Goal: Complete application form: Complete application form

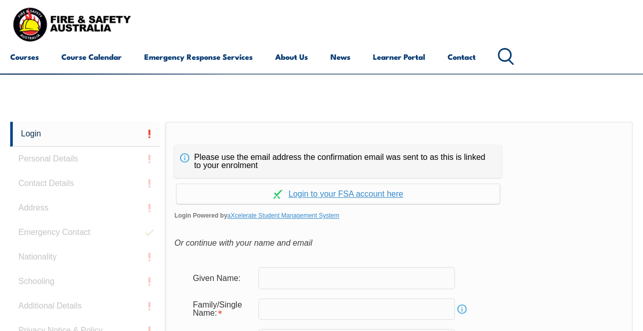
scroll to position [181, 0]
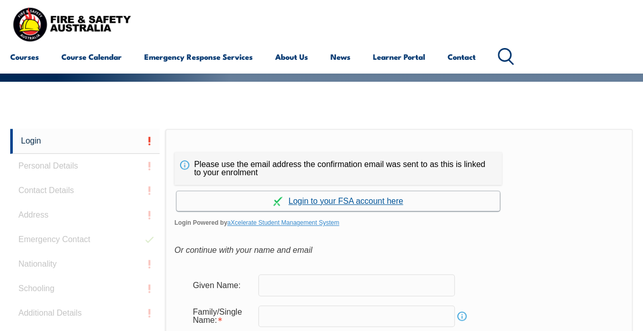
click at [341, 198] on link "Continue with aXcelerate" at bounding box center [337, 201] width 323 height 20
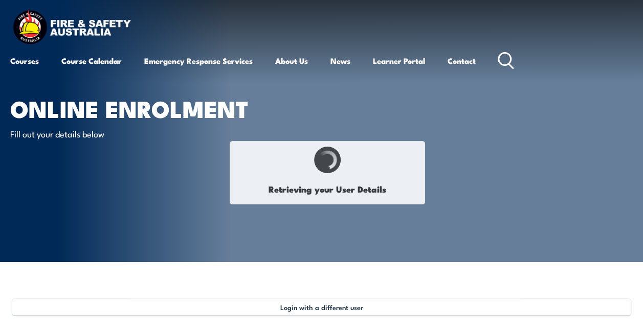
type input "Zachary"
type input "John"
type input "Nitschke"
type input "April 24, 1996"
type input "KFBLUBYTT7"
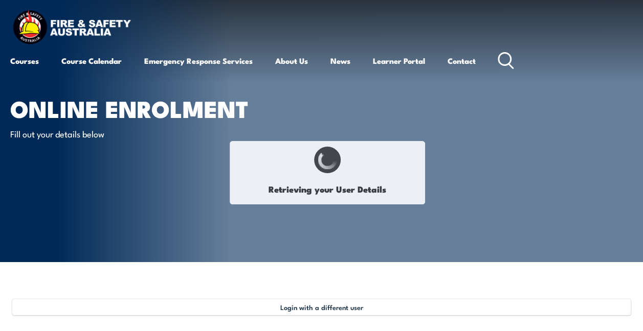
select select "M"
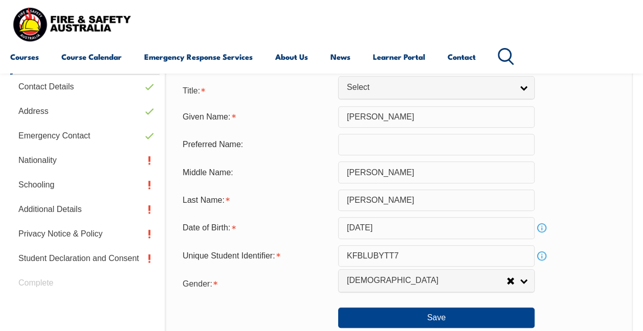
scroll to position [307, 0]
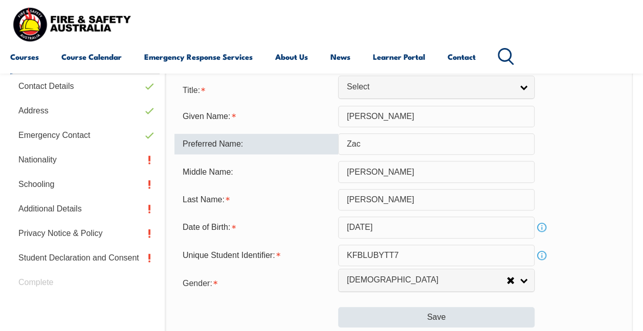
type input "Zac"
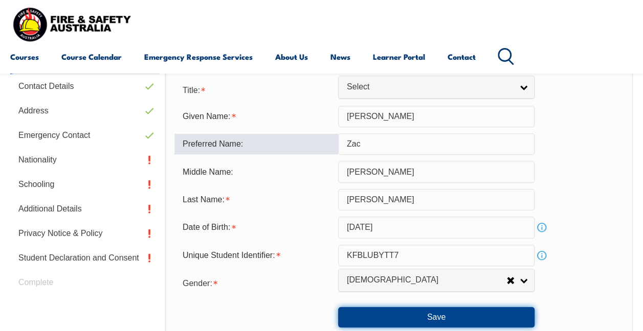
click at [410, 318] on button "Save" at bounding box center [436, 317] width 196 height 20
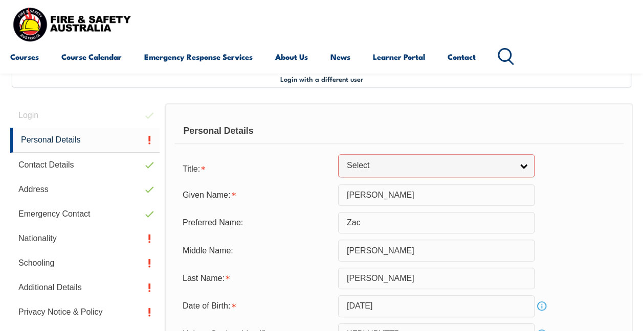
scroll to position [231, 0]
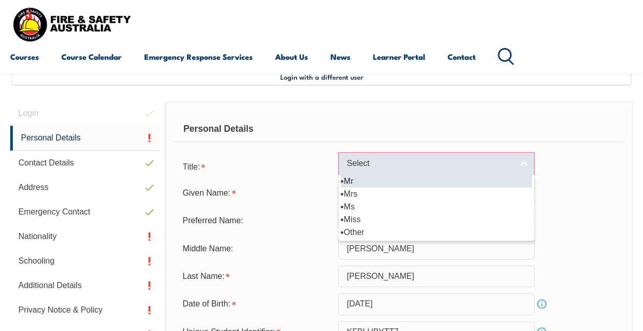
click at [369, 161] on span "Select" at bounding box center [430, 164] width 166 height 11
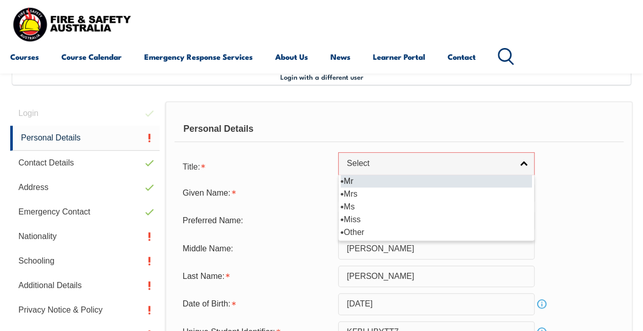
click at [363, 181] on li "Mr" at bounding box center [436, 181] width 191 height 13
select select "Mr"
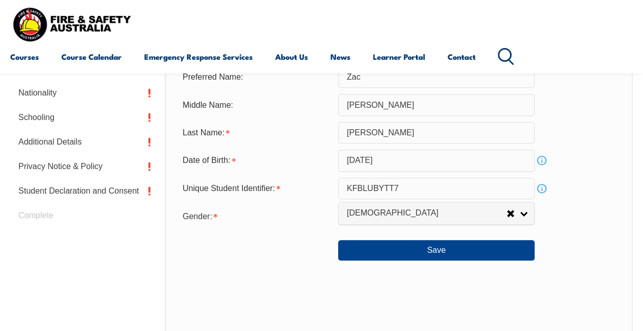
scroll to position [380, 0]
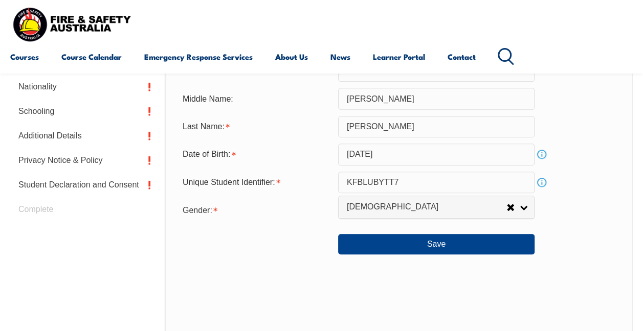
click at [424, 255] on div "Personal Details Title: Mr Mrs Ms Miss Other Mr Mr Mrs Ms Miss Other Given Name…" at bounding box center [398, 176] width 467 height 450
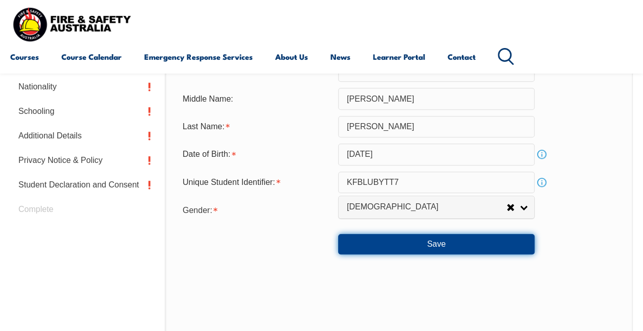
click at [426, 244] on button "Save" at bounding box center [436, 244] width 196 height 20
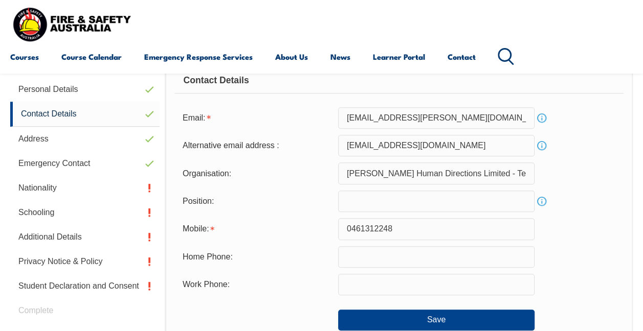
scroll to position [248, 0]
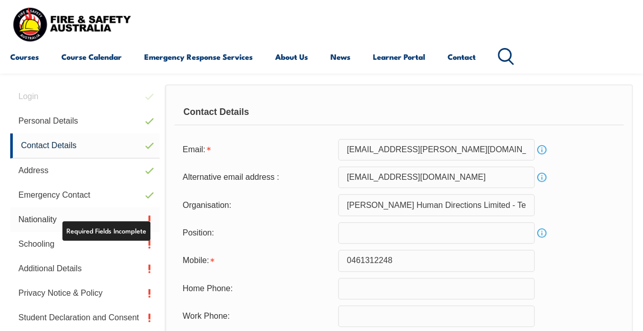
click at [40, 224] on link "Nationality" at bounding box center [84, 220] width 149 height 25
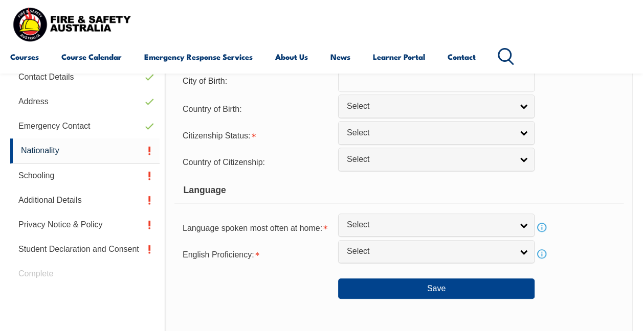
scroll to position [317, 0]
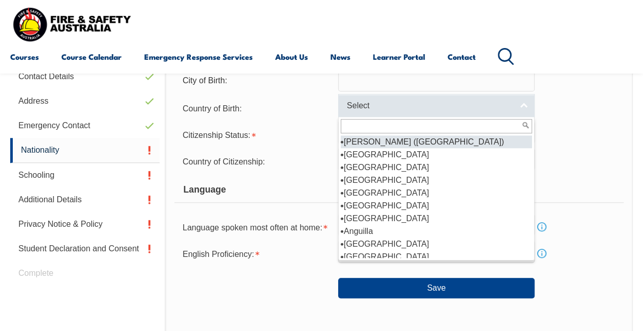
click at [356, 109] on span "Select" at bounding box center [430, 106] width 166 height 11
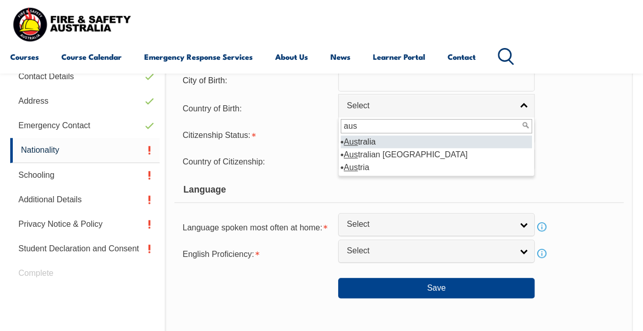
type input "aus"
click at [368, 145] on li "Aus tralia" at bounding box center [436, 142] width 191 height 13
select select "1101"
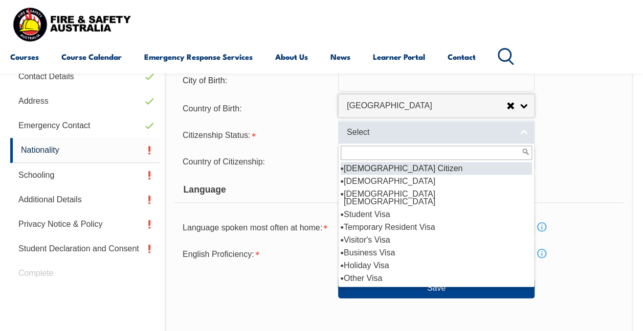
click at [367, 133] on span "Select" at bounding box center [430, 132] width 166 height 11
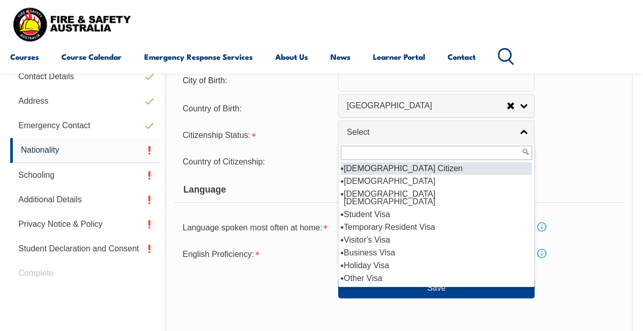
click at [371, 168] on li "Australian Citizen" at bounding box center [436, 168] width 191 height 13
select select "1"
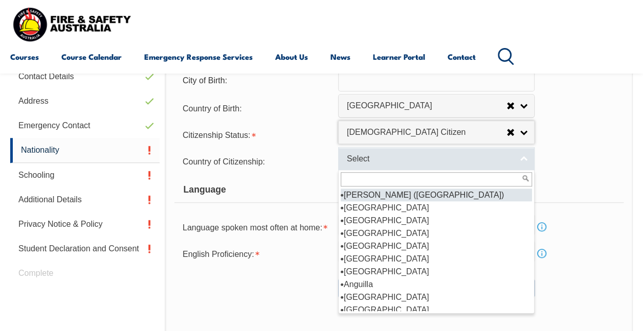
click at [369, 161] on span "Select" at bounding box center [430, 159] width 166 height 11
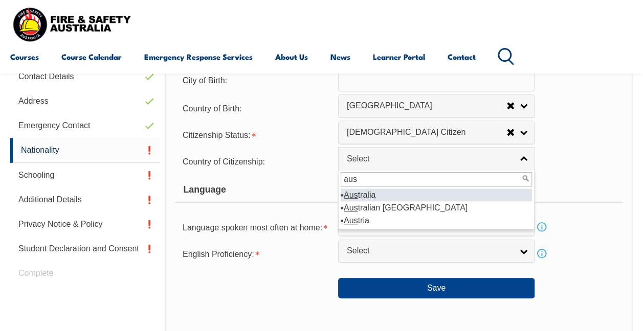
type input "aus"
click at [367, 190] on li "Aus tralia" at bounding box center [436, 195] width 191 height 13
select select "1101"
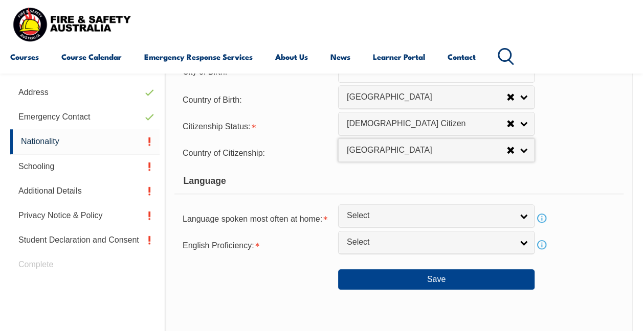
scroll to position [326, 0]
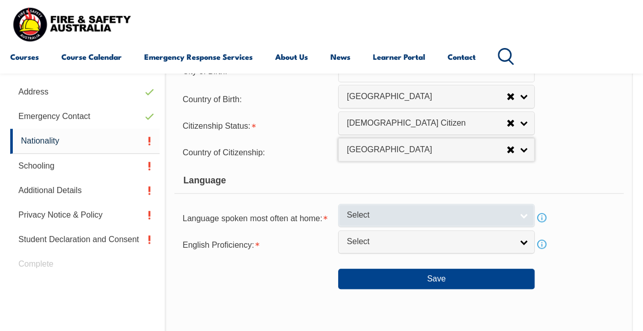
click at [364, 220] on span "Select" at bounding box center [430, 215] width 166 height 11
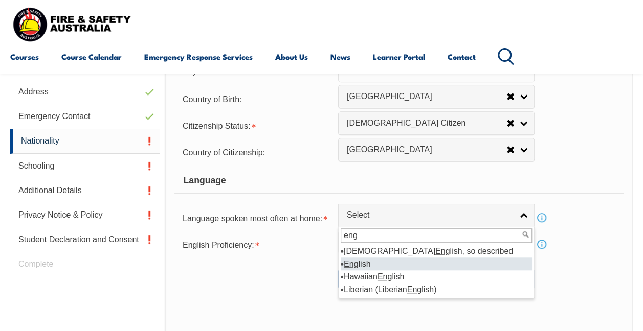
type input "eng"
click at [356, 263] on em "Eng" at bounding box center [351, 264] width 14 height 9
select select "1201"
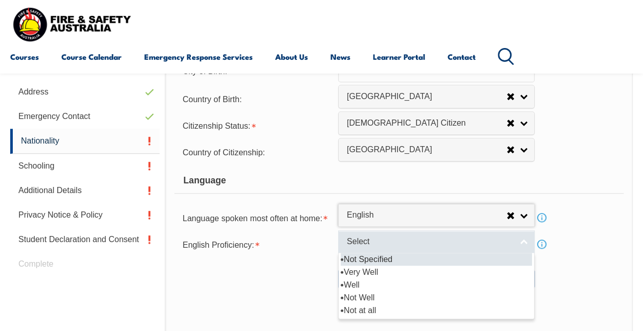
click at [359, 237] on span "Select" at bounding box center [430, 242] width 166 height 11
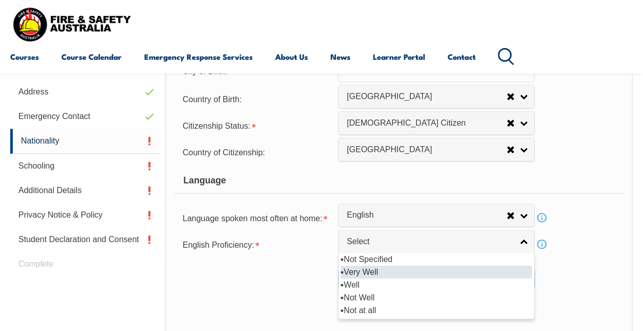
click at [375, 268] on li "Very Well" at bounding box center [436, 272] width 191 height 13
select select "1"
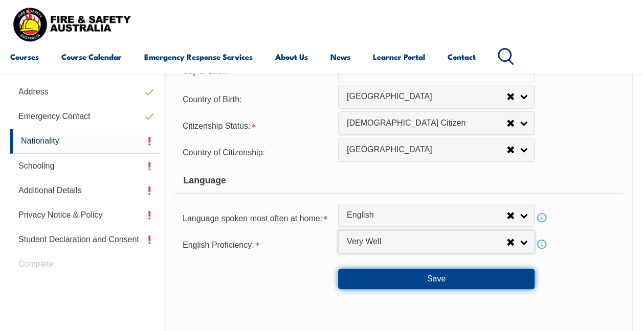
click at [421, 275] on button "Save" at bounding box center [436, 279] width 196 height 20
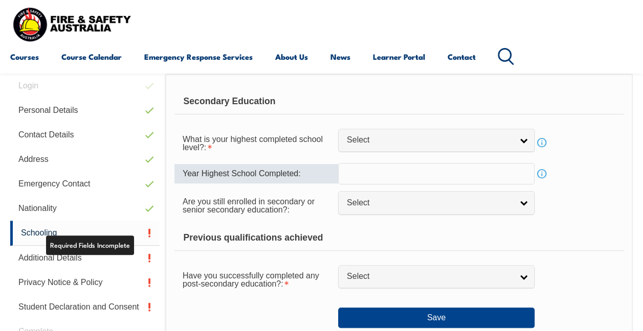
scroll to position [248, 0]
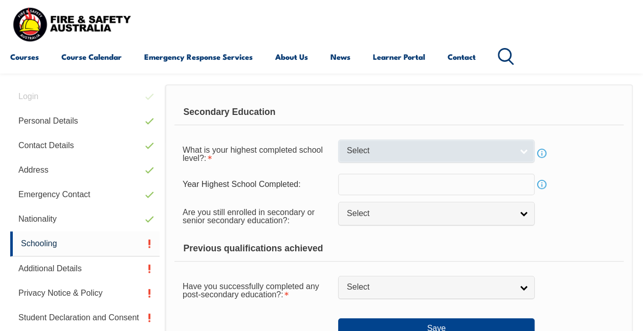
click at [381, 155] on span "Select" at bounding box center [430, 151] width 166 height 11
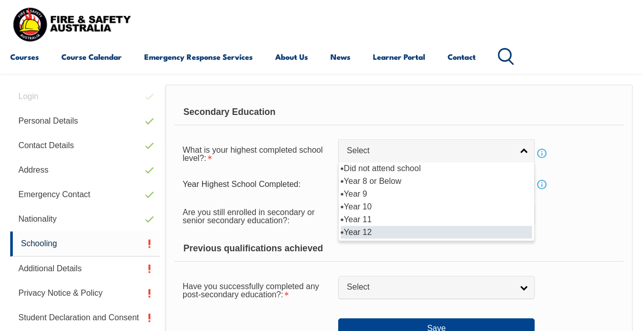
click at [376, 233] on li "Year 12" at bounding box center [436, 232] width 191 height 13
select select "12"
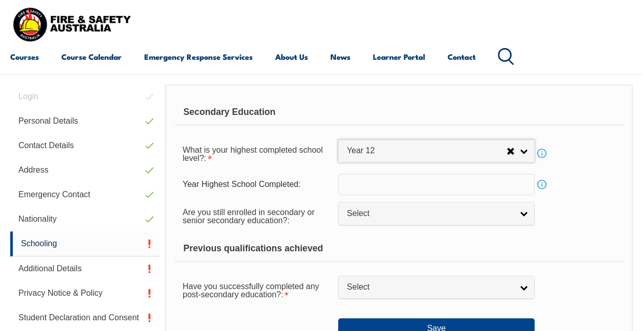
click at [376, 185] on input "text" at bounding box center [436, 184] width 196 height 21
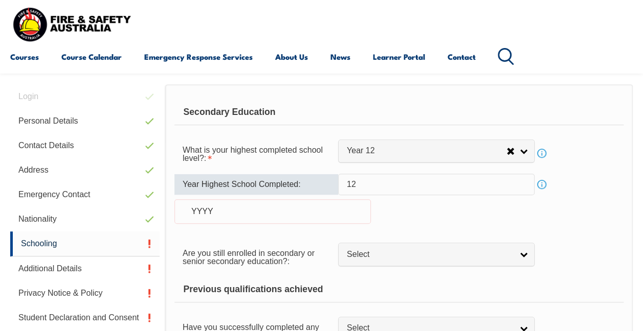
click at [293, 211] on div "YYYY" at bounding box center [272, 211] width 196 height 25
drag, startPoint x: 383, startPoint y: 184, endPoint x: 240, endPoint y: 173, distance: 143.1
click at [240, 174] on div "Year Highest School Completed: 12 Info YYYY" at bounding box center [398, 205] width 449 height 62
type input "1"
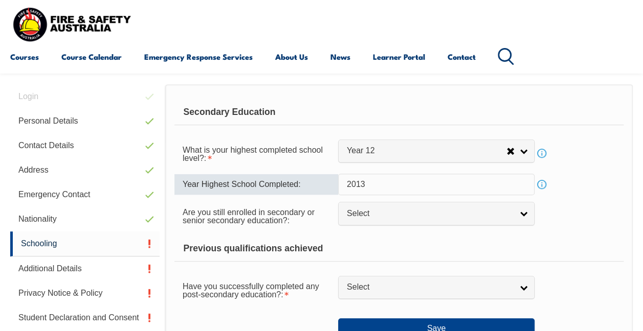
scroll to position [307, 0]
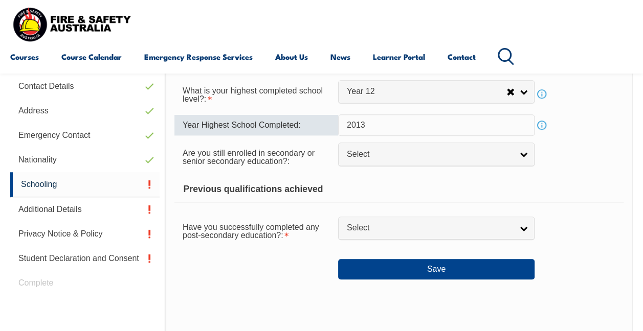
type input "2013"
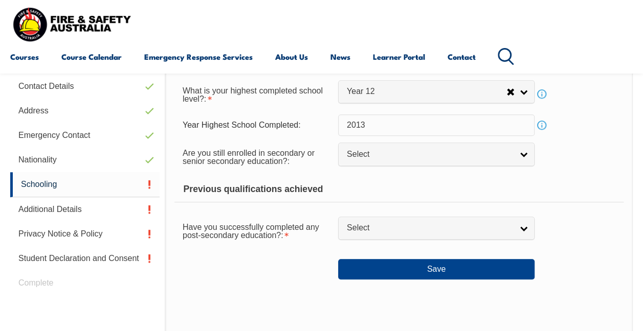
click at [336, 179] on div "Previous qualifications achieved" at bounding box center [398, 190] width 449 height 26
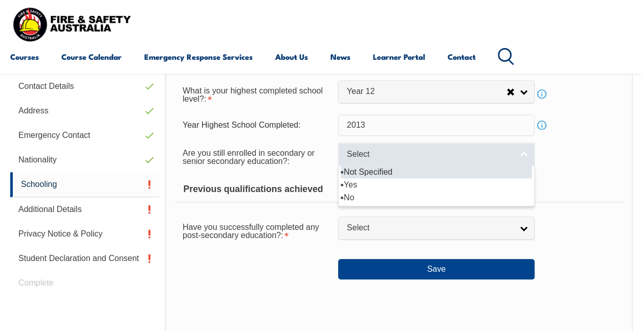
click at [373, 160] on link "Select" at bounding box center [436, 154] width 196 height 23
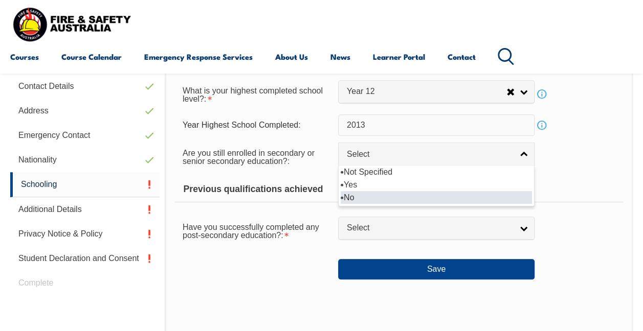
click at [356, 198] on li "No" at bounding box center [436, 197] width 191 height 13
select select "false"
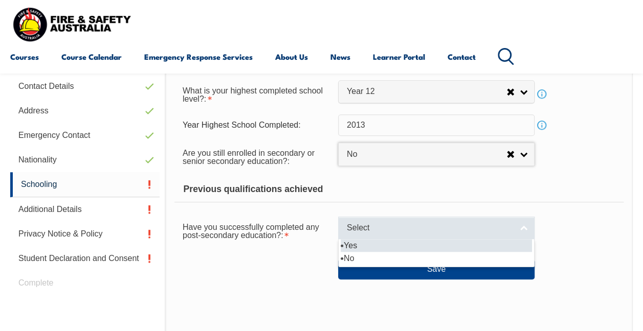
click at [368, 231] on span "Select" at bounding box center [430, 228] width 166 height 11
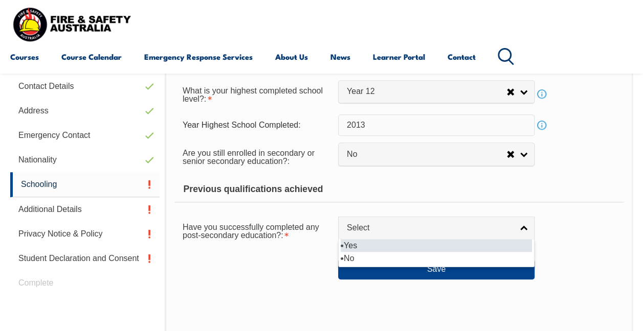
click at [367, 245] on li "Yes" at bounding box center [436, 245] width 191 height 13
select select "true"
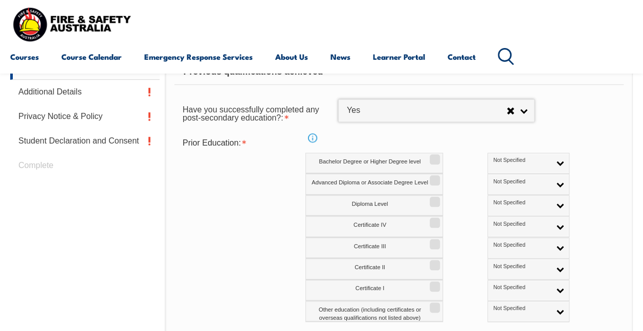
scroll to position [456, 0]
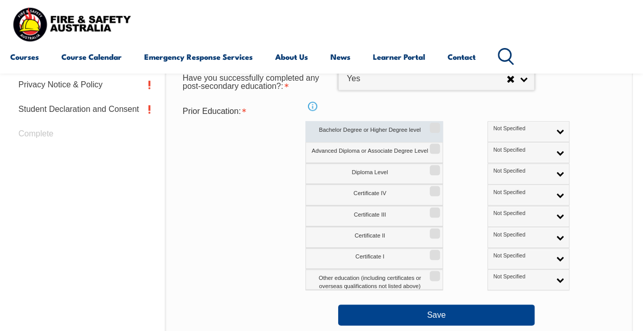
click at [436, 125] on input "Bachelor Degree or Higher Degree level" at bounding box center [433, 124] width 6 height 1
click at [429, 132] on label "Bachelor Degree or Higher Degree level" at bounding box center [374, 131] width 138 height 21
click at [430, 125] on input "Bachelor Degree or Higher Degree level" at bounding box center [433, 124] width 6 height 1
checkbox input "true"
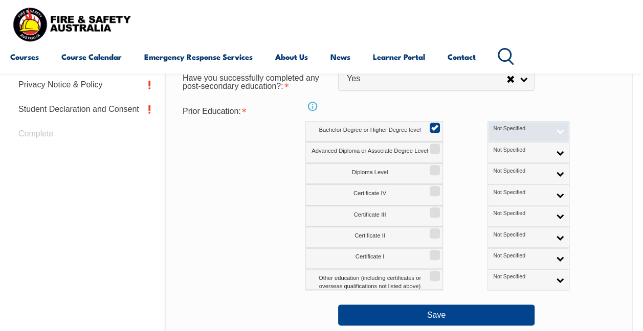
click at [499, 127] on span "Not Specified" at bounding box center [521, 128] width 57 height 7
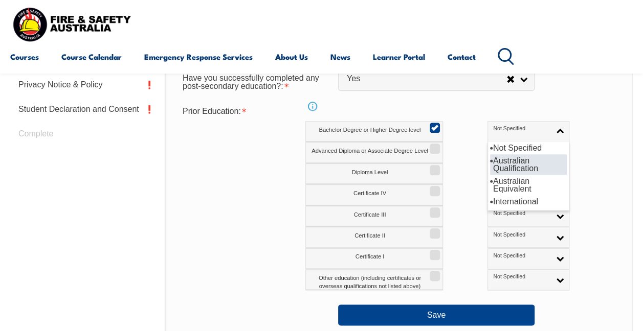
click at [490, 163] on li "Australian Qualification" at bounding box center [528, 164] width 77 height 20
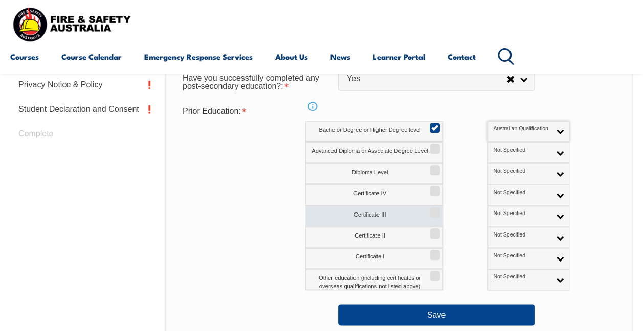
click at [435, 210] on input "Certificate III" at bounding box center [433, 209] width 6 height 1
checkbox input "true"
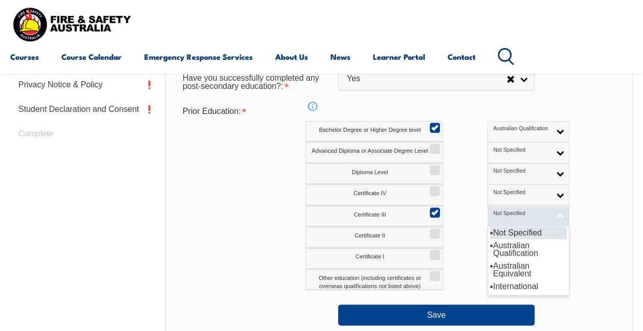
click at [493, 212] on span "Not Specified" at bounding box center [521, 213] width 57 height 7
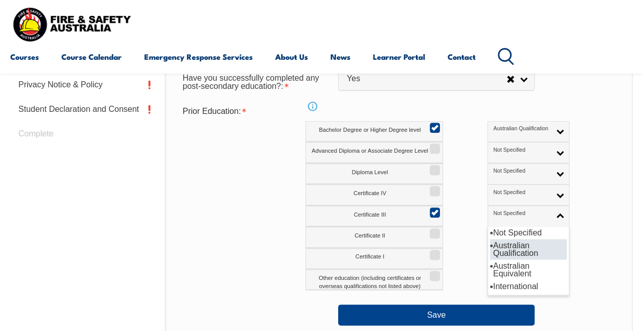
click at [490, 248] on li "Australian Qualification" at bounding box center [528, 249] width 77 height 20
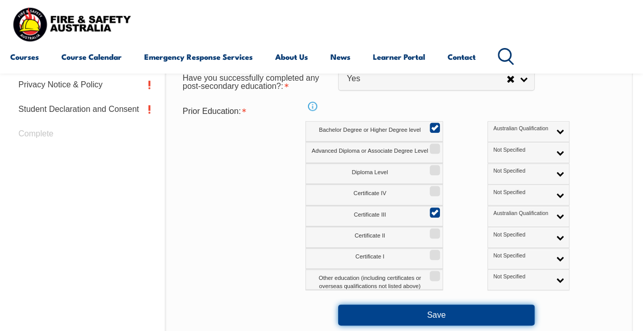
click at [440, 312] on button "Save" at bounding box center [436, 315] width 196 height 20
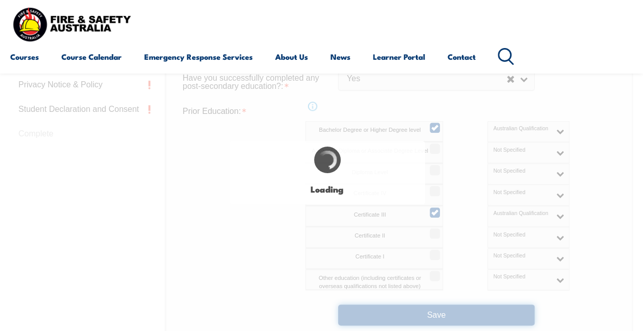
select select
select select "false"
select select "true"
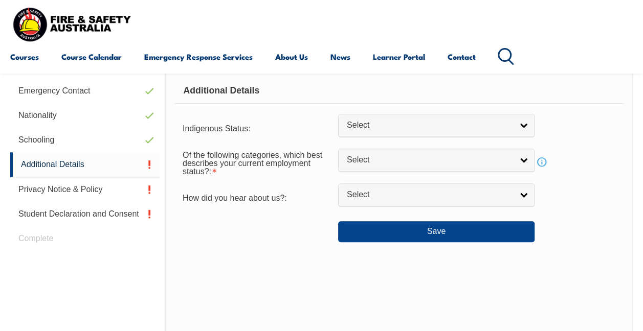
scroll to position [354, 0]
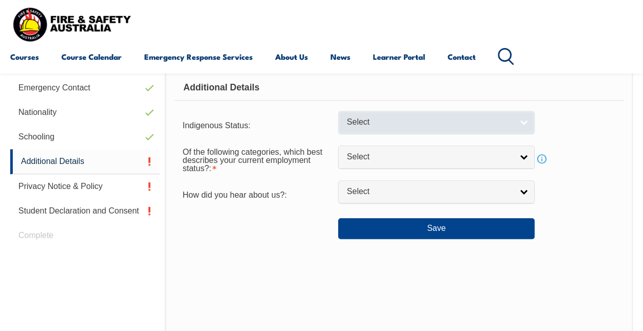
click at [378, 122] on span "Select" at bounding box center [430, 122] width 166 height 11
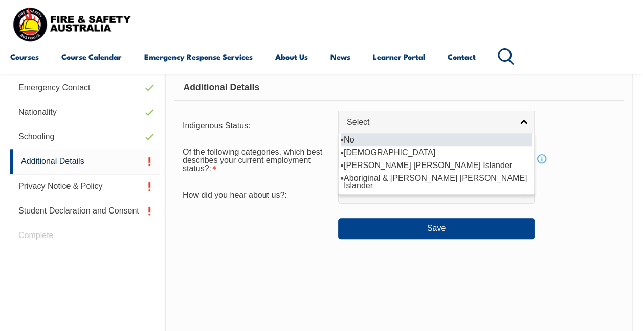
click at [355, 141] on li "No" at bounding box center [436, 139] width 191 height 13
select select "4"
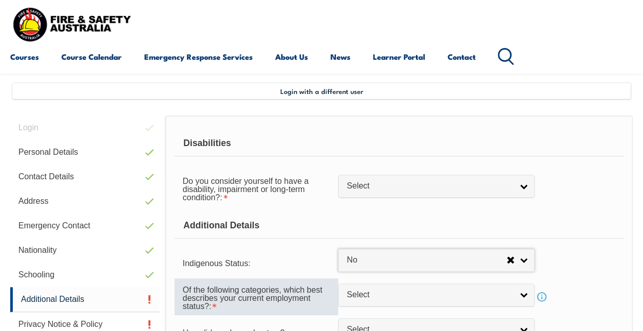
scroll to position [214, 0]
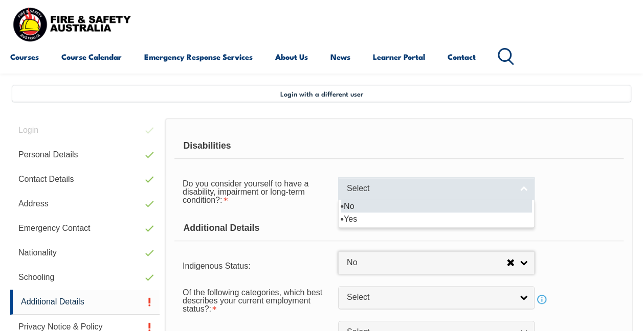
click at [371, 181] on link "Select" at bounding box center [436, 188] width 196 height 23
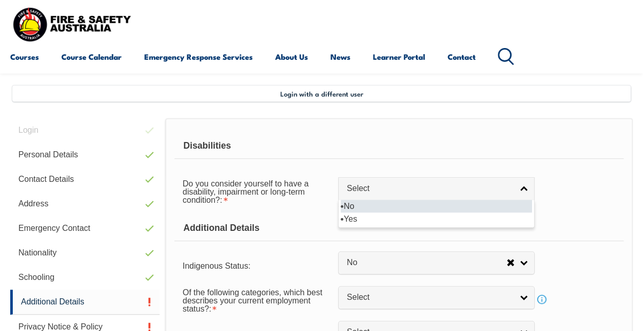
click at [366, 206] on li "No" at bounding box center [436, 206] width 191 height 13
select select "false"
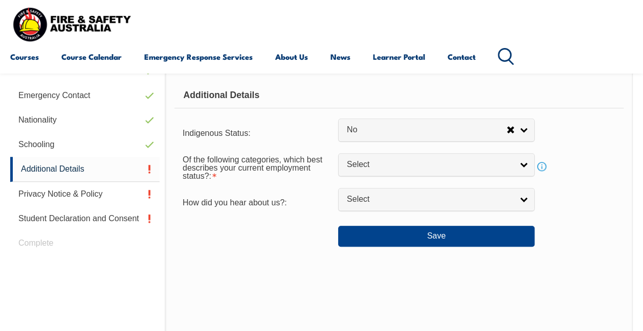
scroll to position [347, 0]
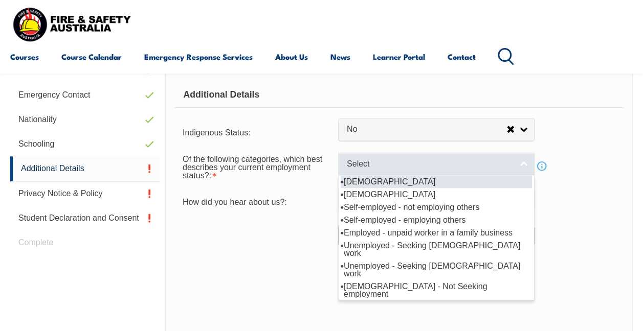
click at [380, 159] on span "Select" at bounding box center [430, 164] width 166 height 11
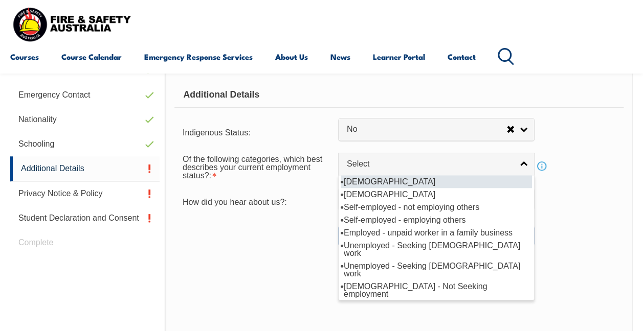
click at [378, 181] on li "Full-time employee" at bounding box center [436, 181] width 191 height 13
select select "1"
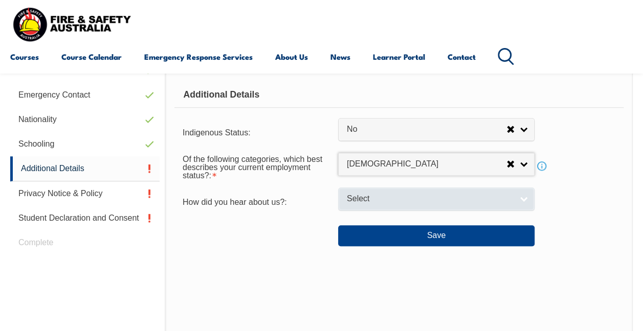
click at [368, 195] on span "Select" at bounding box center [430, 199] width 166 height 11
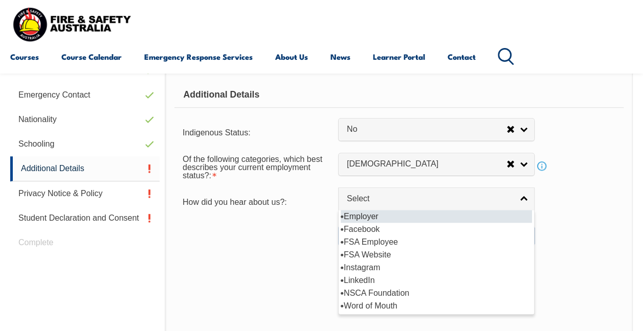
click at [359, 218] on li "Employer" at bounding box center [436, 216] width 191 height 13
select select "8019"
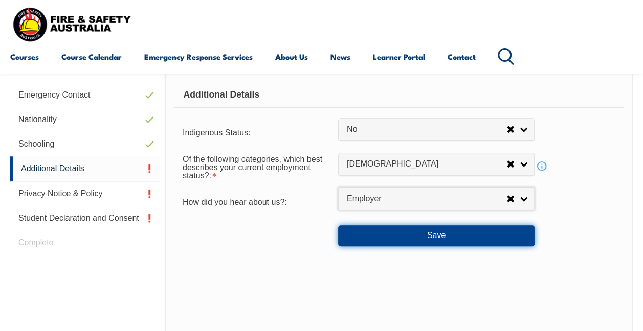
click at [412, 232] on button "Save" at bounding box center [436, 236] width 196 height 20
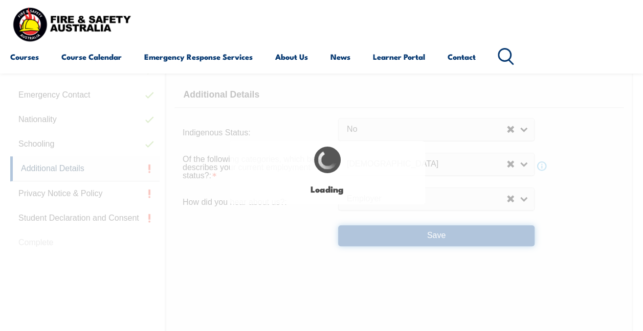
select select "false"
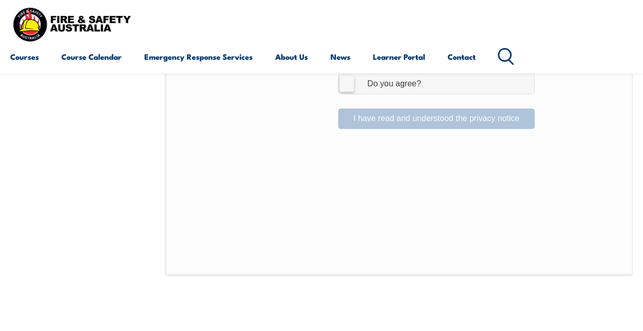
scroll to position [737, 0]
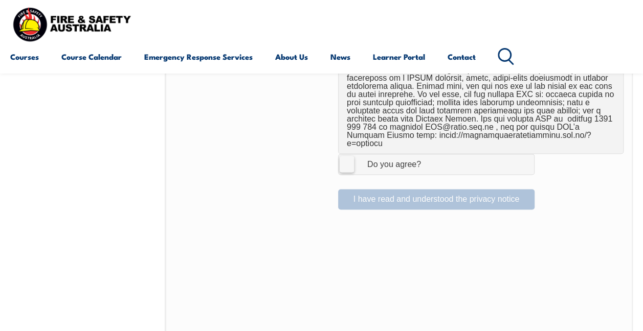
click at [349, 154] on label "I Agree Do you agree?" at bounding box center [436, 164] width 196 height 20
click at [429, 154] on input "I Agree Do you agree?" at bounding box center [437, 163] width 17 height 19
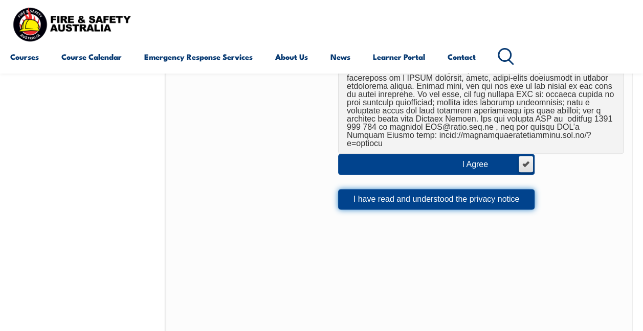
click at [404, 189] on button "I have read and understood the privacy notice" at bounding box center [436, 199] width 196 height 20
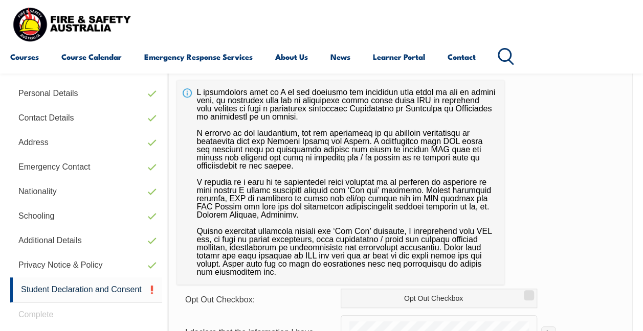
scroll to position [415, 0]
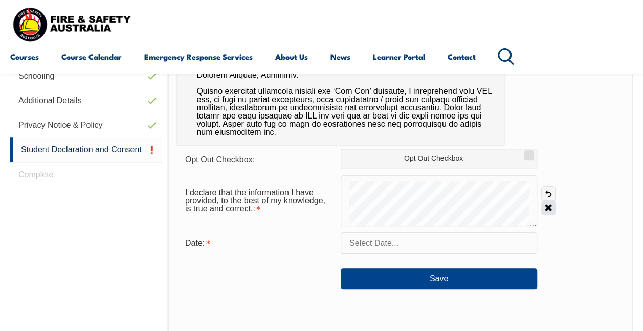
click at [549, 201] on link "Clear" at bounding box center [548, 208] width 14 height 14
click at [392, 239] on input "text" at bounding box center [439, 243] width 196 height 21
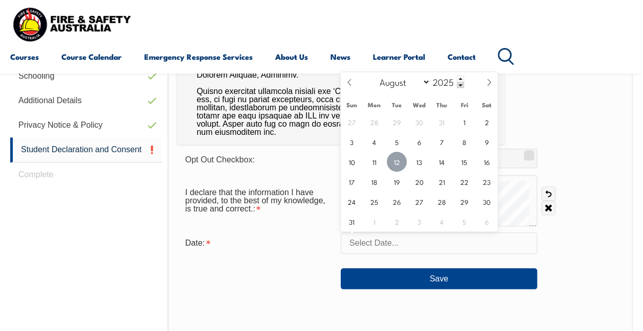
click at [399, 158] on span "12" at bounding box center [397, 162] width 20 height 20
type input "August 12, 2025"
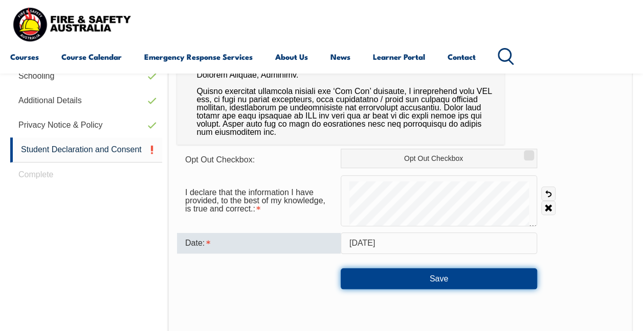
click at [414, 278] on button "Save" at bounding box center [439, 278] width 196 height 20
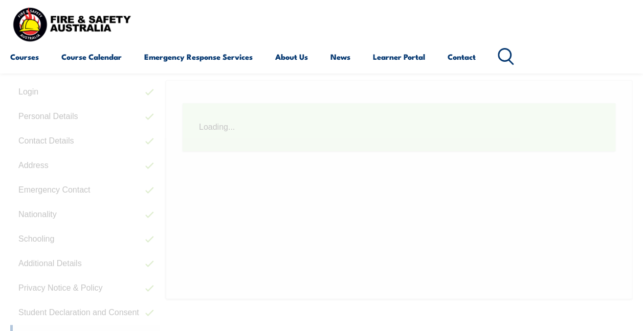
scroll to position [248, 0]
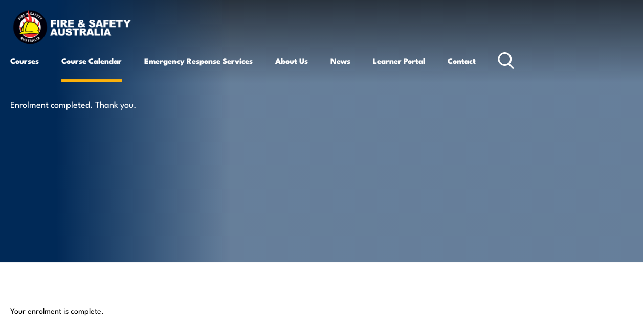
click at [77, 65] on link "Course Calendar" at bounding box center [91, 61] width 60 height 25
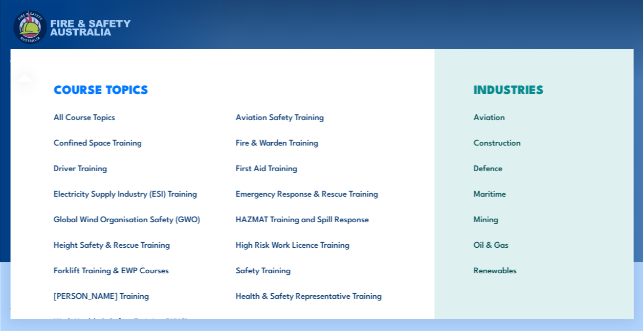
click at [34, 65] on div "COURSE TOPICS All Course Topics Aviation Safety Training Confined Space Trainin…" at bounding box center [221, 210] width 423 height 323
click at [26, 57] on div "COURSE TOPICS All Course Topics Aviation Safety Training Confined Space Trainin…" at bounding box center [221, 210] width 423 height 323
